Goal: Transaction & Acquisition: Purchase product/service

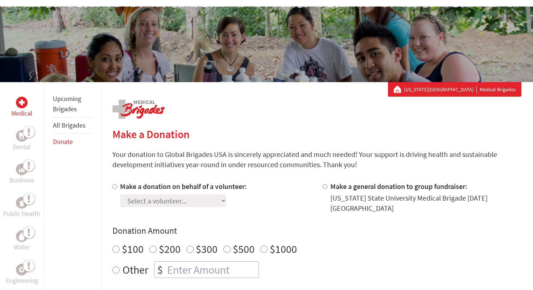
scroll to position [83, 0]
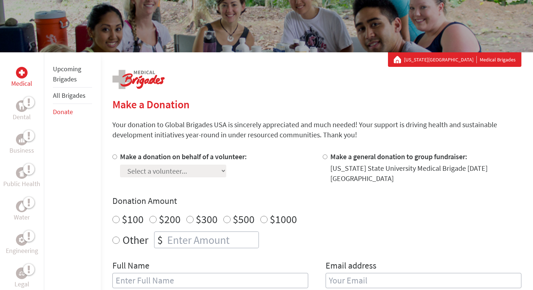
click at [116, 157] on input "Make a donation on behalf of a volunteer:" at bounding box center [114, 156] width 5 height 5
radio input "true"
click at [149, 176] on select "Select a volunteer... [PERSON_NAME] [PERSON_NAME] [PERSON_NAME] [PERSON_NAME] […" at bounding box center [173, 170] width 106 height 13
select select "1FB71DB3-8773-11F0-9E6E-42010A400005"
click at [120, 164] on select "Select a volunteer... [PERSON_NAME] [PERSON_NAME] [PERSON_NAME] [PERSON_NAME] […" at bounding box center [173, 170] width 106 height 13
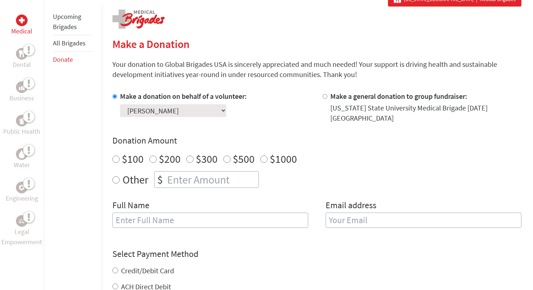
scroll to position [154, 0]
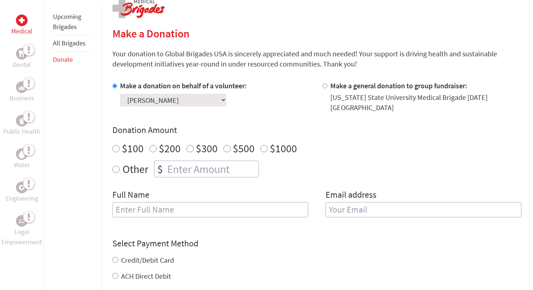
click at [128, 168] on label "Other" at bounding box center [136, 168] width 26 height 17
click at [120, 168] on input "Other" at bounding box center [115, 168] width 7 height 7
radio input "true"
click at [174, 164] on input "number" at bounding box center [212, 169] width 93 height 16
type input "250"
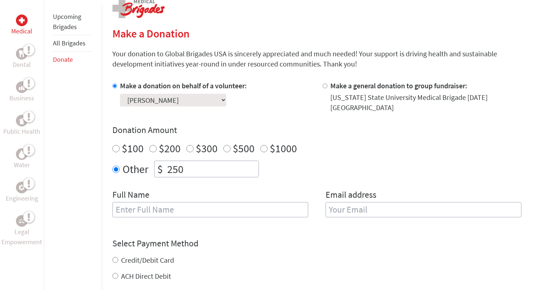
click at [165, 212] on input "text" at bounding box center [210, 209] width 196 height 15
type input "[PERSON_NAME]"
click at [355, 210] on input "email" at bounding box center [424, 209] width 196 height 15
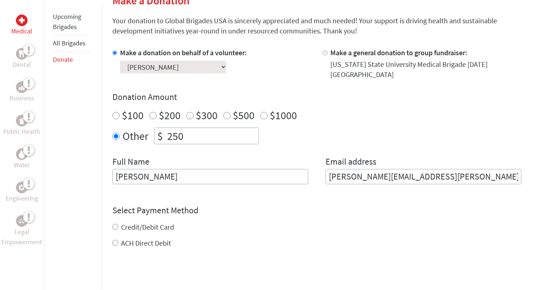
type input "[PERSON_NAME][EMAIL_ADDRESS][PERSON_NAME][DOMAIN_NAME]"
click at [353, 219] on div "Select Payment Method NOTE: American Express is not accepted. Please proceed no…" at bounding box center [316, 226] width 409 height 44
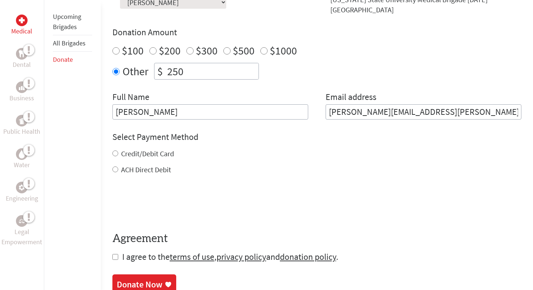
scroll to position [258, 0]
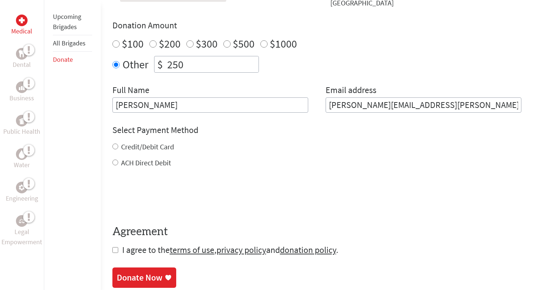
click at [159, 144] on label "Credit/Debit Card" at bounding box center [147, 146] width 53 height 9
click at [118, 144] on input "Credit/Debit Card" at bounding box center [115, 146] width 6 height 6
radio input "true"
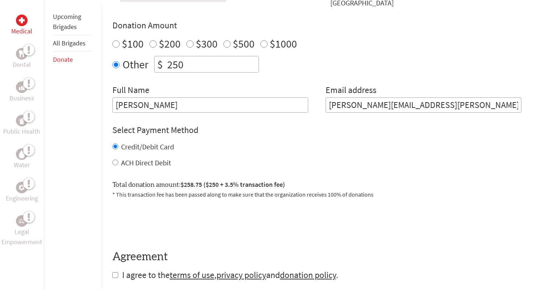
click at [147, 164] on label "ACH Direct Debit" at bounding box center [146, 162] width 50 height 9
click at [118, 164] on input "ACH Direct Debit" at bounding box center [115, 162] width 6 height 6
radio input "true"
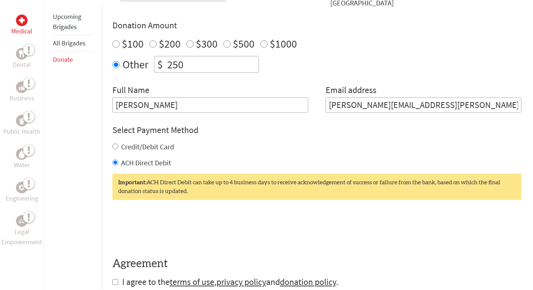
click at [151, 148] on label "Credit/Debit Card" at bounding box center [147, 146] width 53 height 9
click at [118, 148] on input "Credit/Debit Card" at bounding box center [115, 146] width 6 height 6
radio input "true"
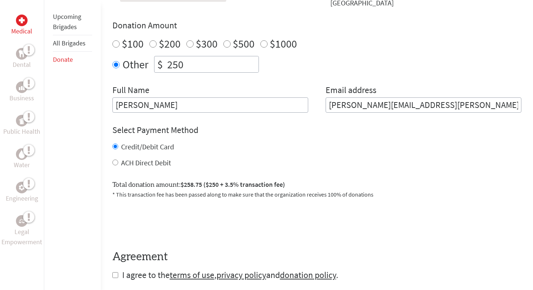
click at [200, 142] on div "Credit/Debit Card" at bounding box center [316, 146] width 409 height 10
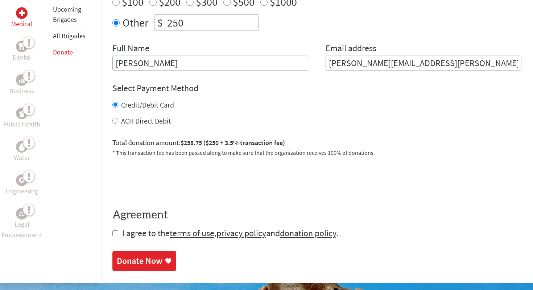
scroll to position [305, 0]
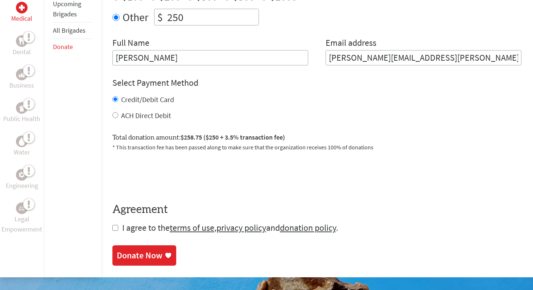
click at [151, 116] on label "ACH Direct Debit" at bounding box center [146, 115] width 50 height 9
click at [118, 116] on input "ACH Direct Debit" at bounding box center [115, 115] width 6 height 6
radio input "true"
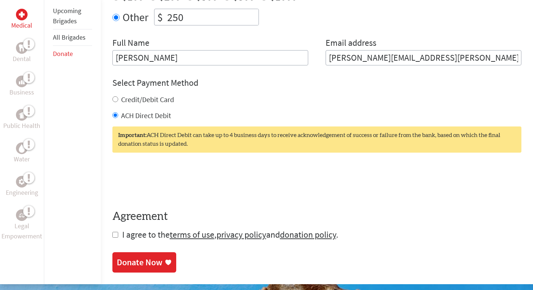
click at [114, 234] on input "checkbox" at bounding box center [115, 234] width 6 height 6
checkbox input "true"
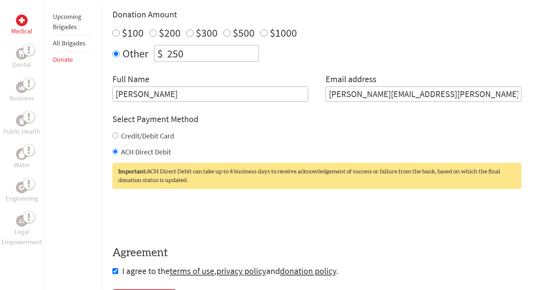
scroll to position [270, 0]
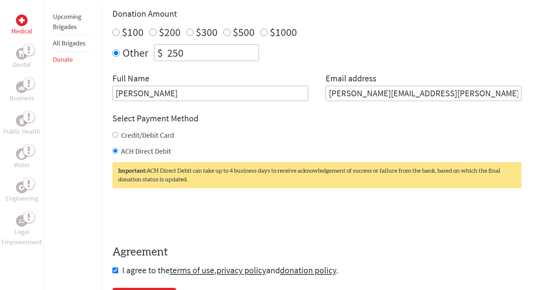
click at [157, 137] on label "Credit/Debit Card" at bounding box center [147, 134] width 53 height 9
click at [118, 137] on input "Credit/Debit Card" at bounding box center [115, 135] width 6 height 6
radio input "true"
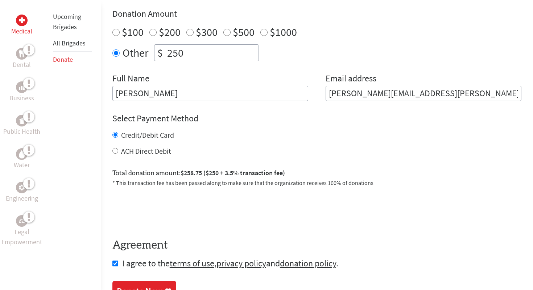
click at [149, 152] on label "ACH Direct Debit" at bounding box center [146, 150] width 50 height 9
click at [118, 152] on input "ACH Direct Debit" at bounding box center [115, 151] width 6 height 6
radio input "true"
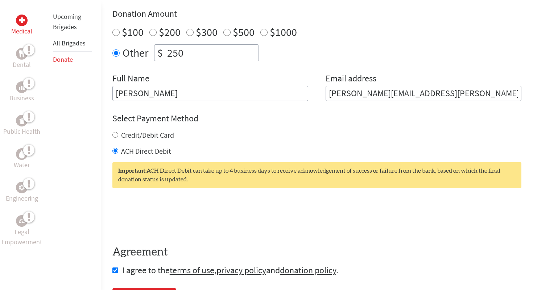
click at [153, 138] on label "Credit/Debit Card" at bounding box center [147, 134] width 53 height 9
click at [118, 138] on input "Credit/Debit Card" at bounding box center [115, 135] width 6 height 6
radio input "true"
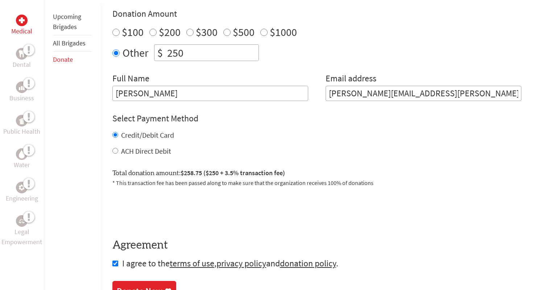
scroll to position [303, 0]
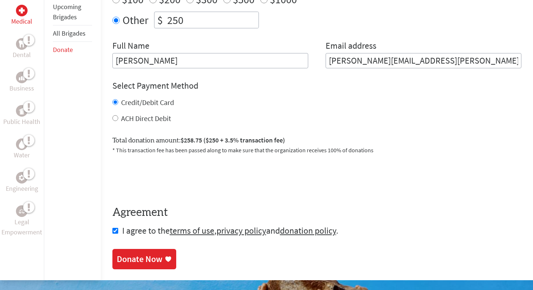
click at [136, 252] on link "Donate Now" at bounding box center [144, 259] width 64 height 20
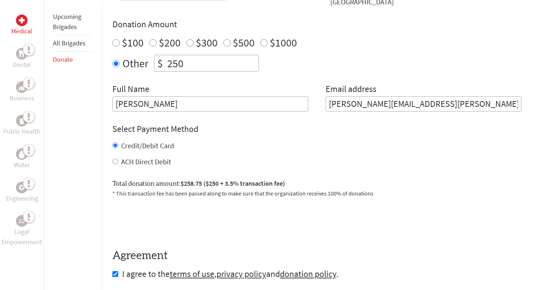
scroll to position [359, 0]
